Goal: Task Accomplishment & Management: Manage account settings

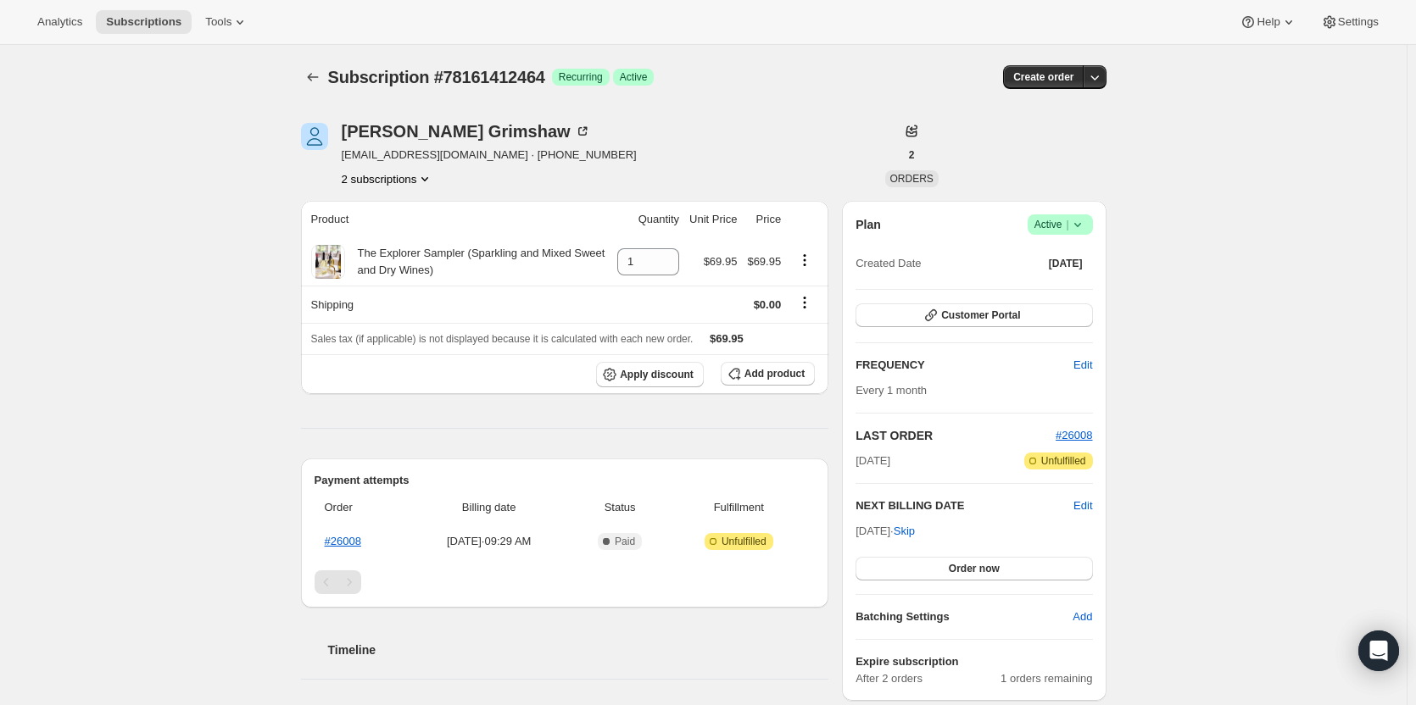
drag, startPoint x: 861, startPoint y: 531, endPoint x: 911, endPoint y: 529, distance: 50.0
click at [911, 529] on span "Sep 2, 2025 · Skip" at bounding box center [884, 531] width 59 height 13
click at [201, 376] on div "Subscription #78161412464. This page is ready Subscription #78161412464 Success…" at bounding box center [703, 605] width 1406 height 1120
click at [1085, 504] on span "Edit" at bounding box center [1082, 506] width 19 height 17
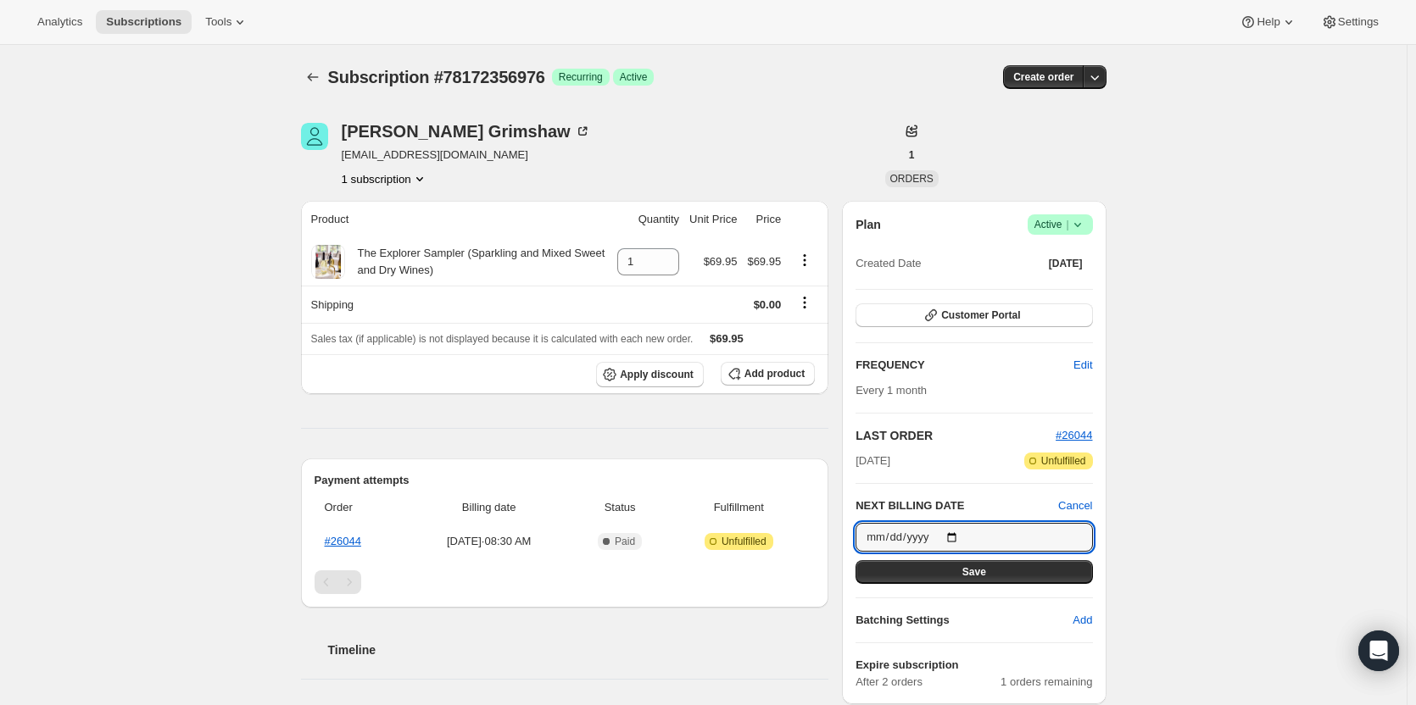
click at [962, 537] on input "2025-09-14" at bounding box center [973, 537] width 237 height 29
type input "2025-09-03"
click at [993, 571] on button "Save" at bounding box center [973, 572] width 237 height 24
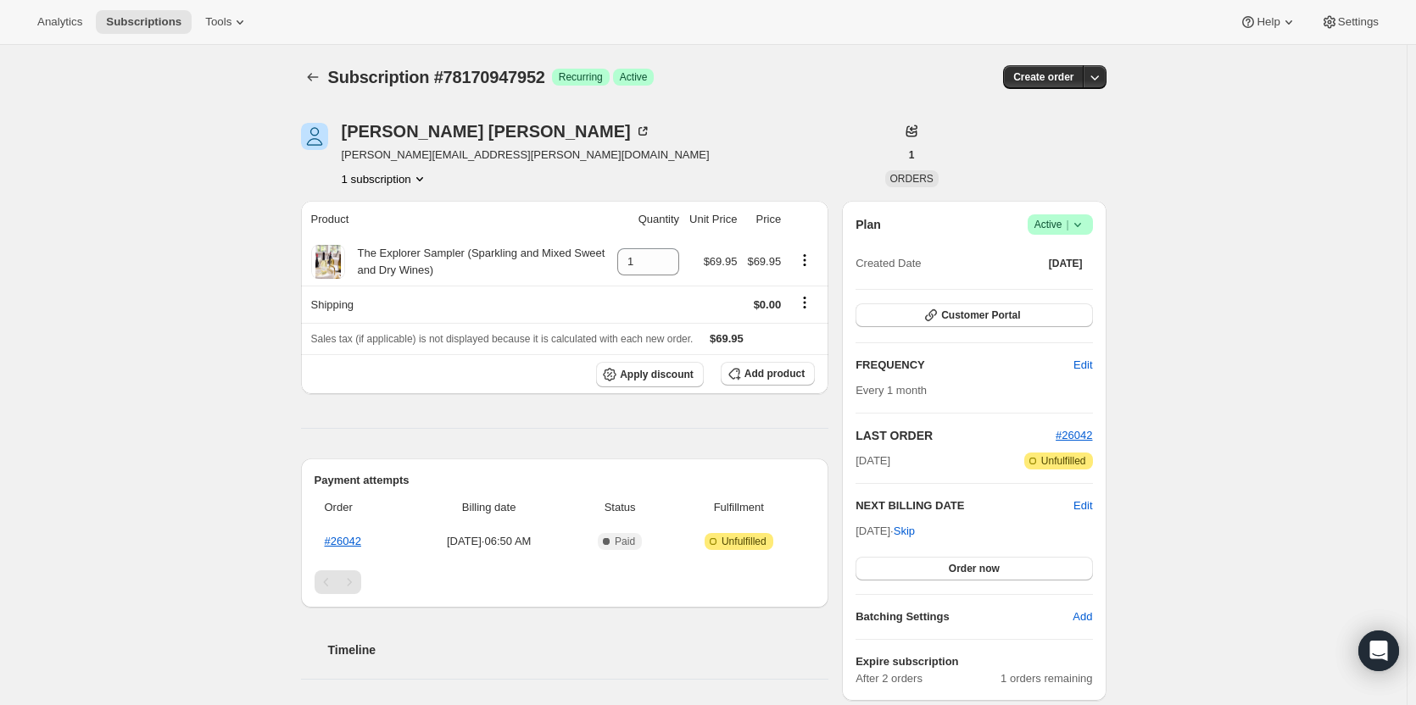
click at [1089, 509] on span "Edit" at bounding box center [1082, 506] width 19 height 17
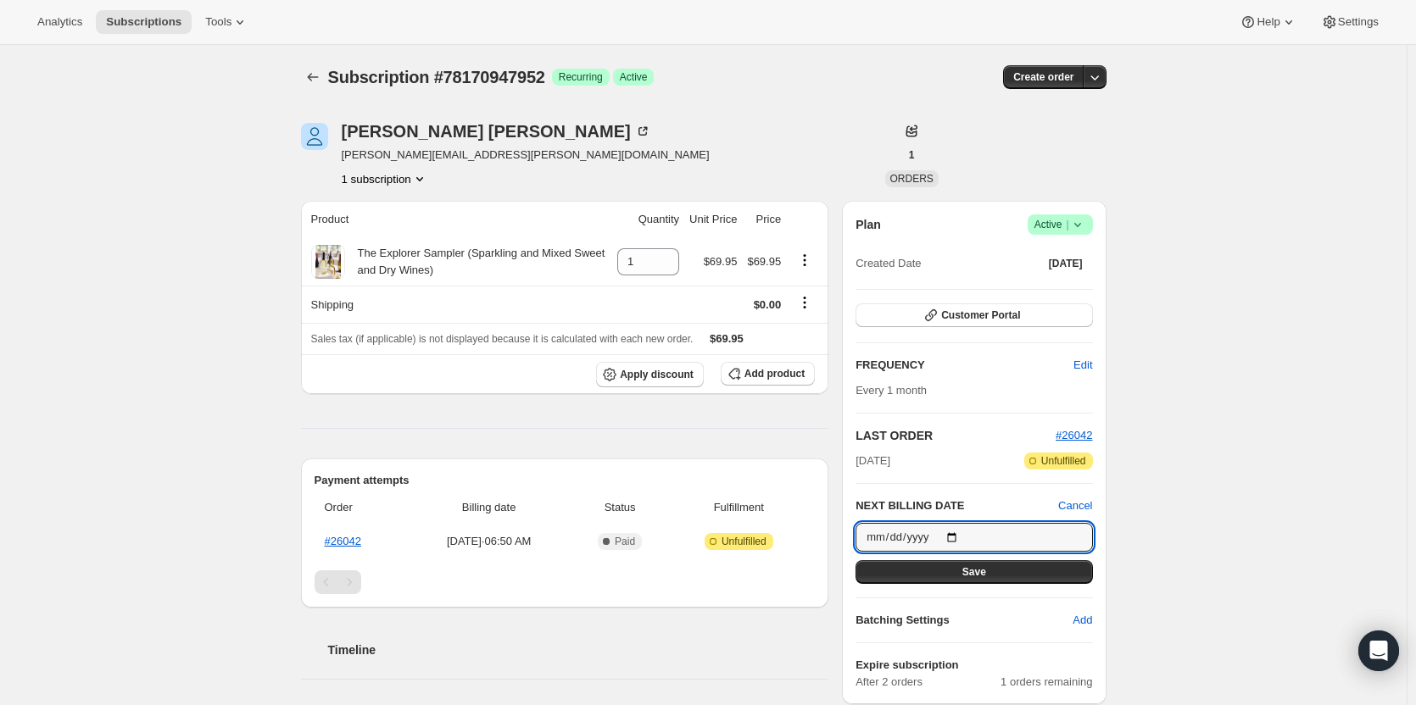
click at [960, 540] on input "[DATE]" at bounding box center [973, 537] width 237 height 29
type input "[DATE]"
click at [951, 570] on button "Save" at bounding box center [973, 572] width 237 height 24
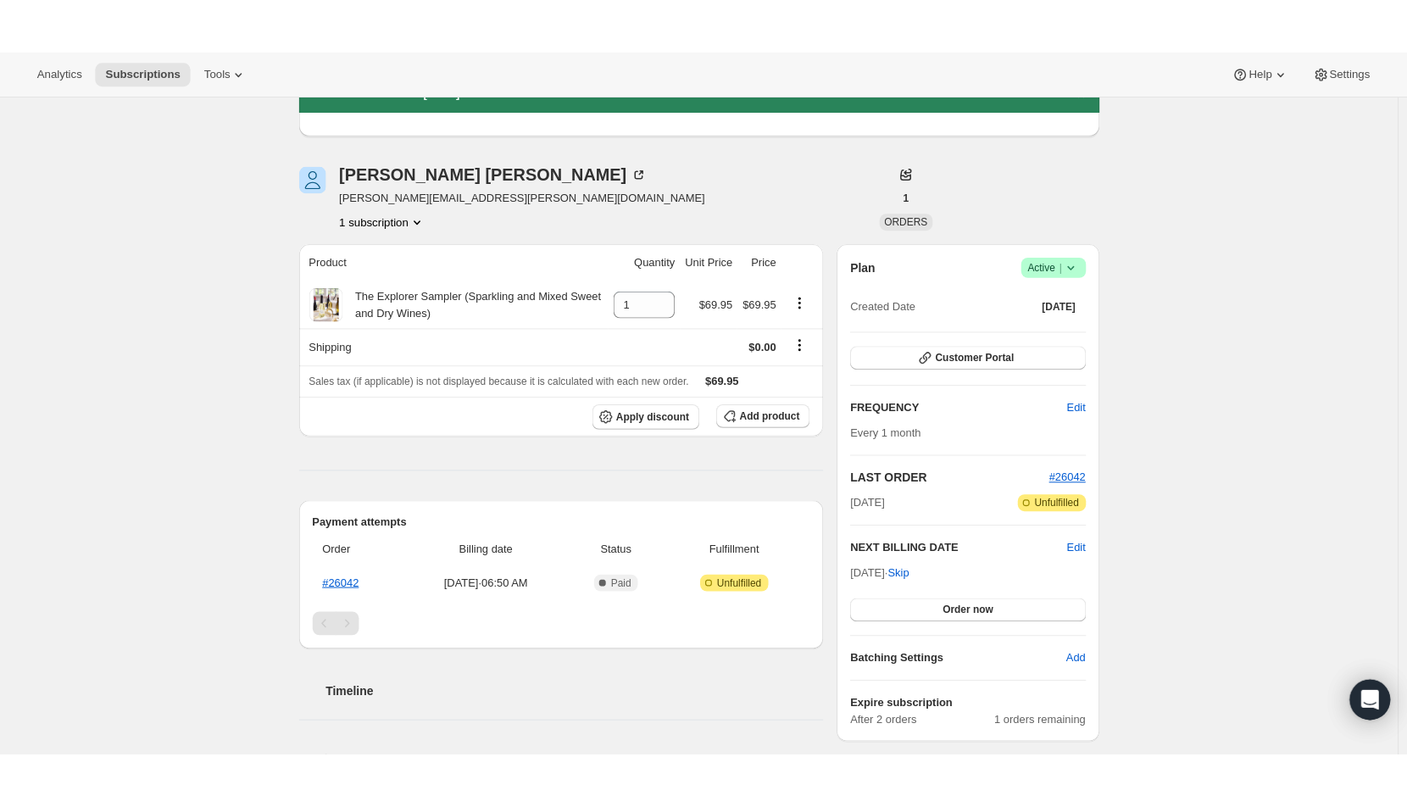
scroll to position [170, 0]
